Goal: Task Accomplishment & Management: Use online tool/utility

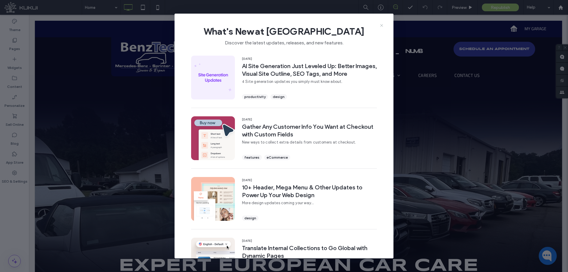
drag, startPoint x: 383, startPoint y: 25, endPoint x: 137, endPoint y: 41, distance: 246.5
click at [383, 25] on icon at bounding box center [382, 25] width 5 height 5
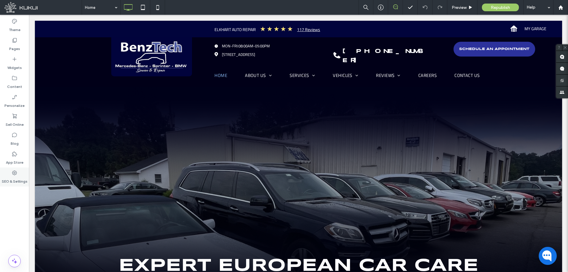
click at [7, 177] on label "SEO & Settings" at bounding box center [15, 180] width 26 height 8
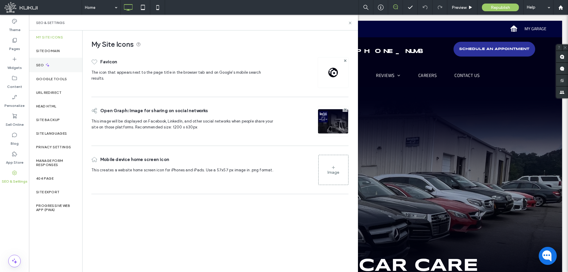
click at [65, 64] on div "SEO" at bounding box center [55, 65] width 53 height 15
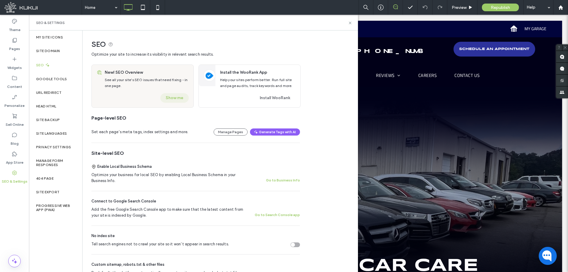
click at [178, 97] on button "Show me" at bounding box center [174, 97] width 28 height 9
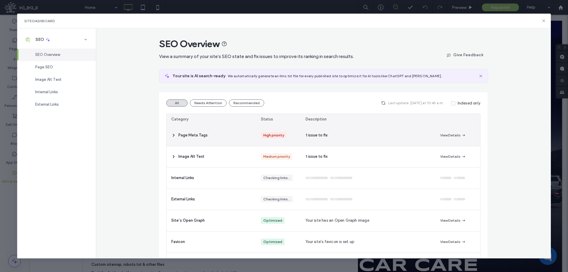
click at [174, 135] on icon at bounding box center [173, 135] width 5 height 5
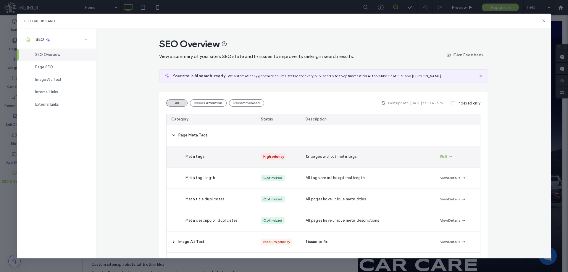
click at [449, 158] on icon "button" at bounding box center [451, 156] width 5 height 5
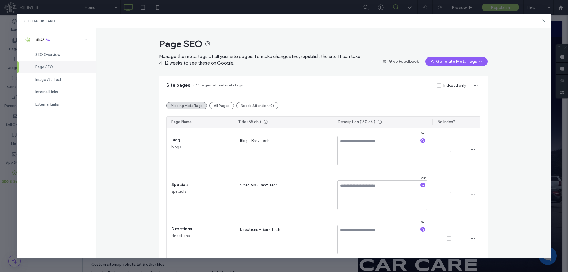
click at [55, 64] on div "Page SEO" at bounding box center [56, 67] width 79 height 12
click at [73, 66] on div "Page SEO" at bounding box center [56, 67] width 79 height 12
click at [42, 69] on span "Page SEO" at bounding box center [44, 67] width 18 height 4
click at [55, 54] on span "SEO Overview" at bounding box center [47, 54] width 25 height 4
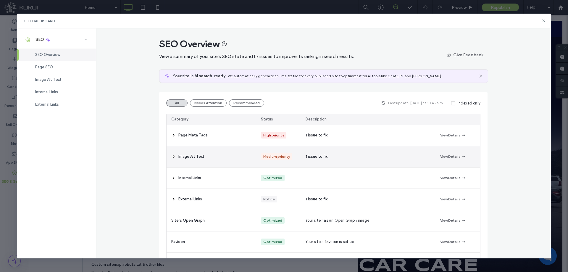
click at [168, 157] on div "Image Alt Text" at bounding box center [212, 156] width 90 height 21
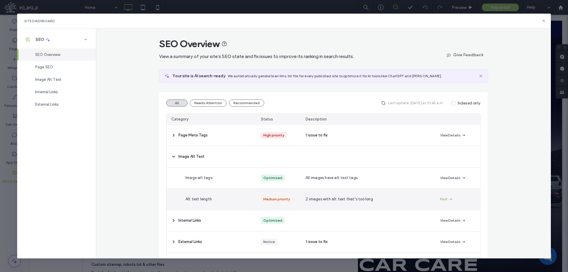
click at [449, 197] on icon "button" at bounding box center [451, 199] width 5 height 5
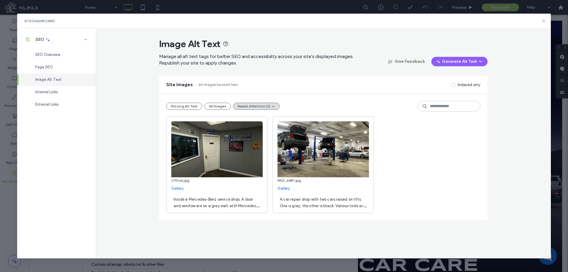
click at [66, 82] on div "Image Alt Text" at bounding box center [56, 79] width 79 height 12
click at [59, 90] on div "Internal Links" at bounding box center [56, 92] width 79 height 12
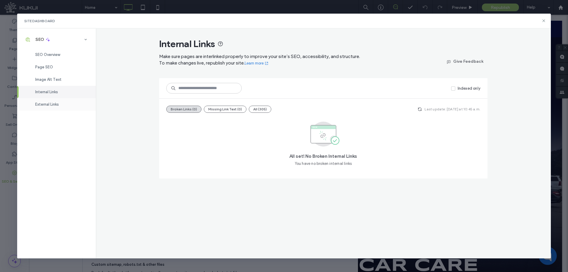
click at [59, 106] on span "External Links" at bounding box center [47, 104] width 24 height 4
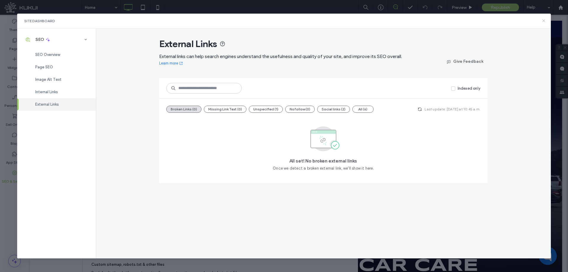
drag, startPoint x: 543, startPoint y: 22, endPoint x: 498, endPoint y: 8, distance: 47.3
click at [543, 22] on use at bounding box center [544, 21] width 3 height 3
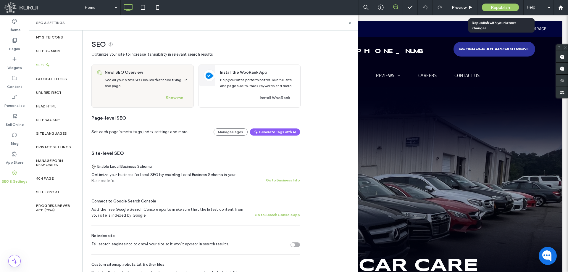
click at [507, 8] on span "Republish" at bounding box center [500, 7] width 19 height 5
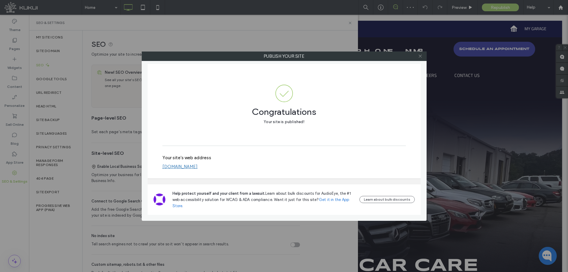
click at [422, 57] on icon at bounding box center [420, 56] width 4 height 4
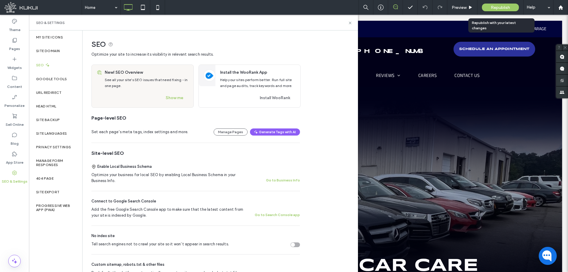
click at [499, 6] on span "Republish" at bounding box center [500, 7] width 19 height 5
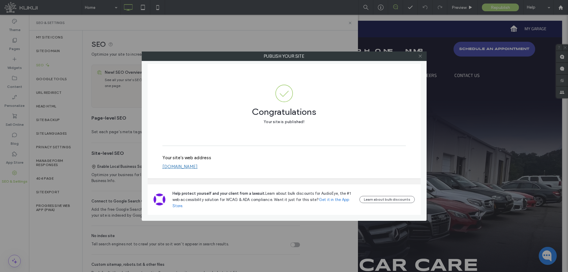
click at [420, 57] on icon at bounding box center [420, 56] width 4 height 4
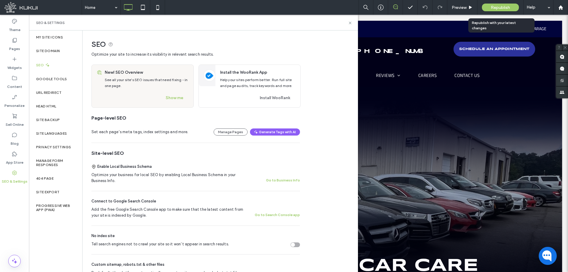
click at [509, 3] on div "Republish" at bounding box center [500, 7] width 37 height 15
click at [494, 6] on span "Republish" at bounding box center [500, 7] width 19 height 5
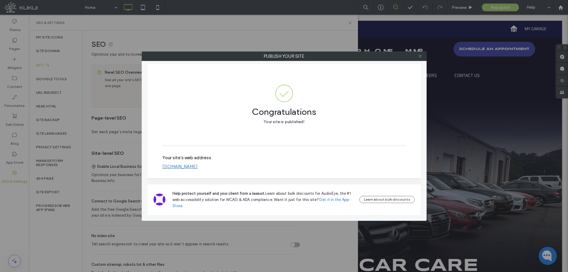
click at [422, 57] on icon at bounding box center [420, 56] width 4 height 4
